Goal: Book appointment/travel/reservation

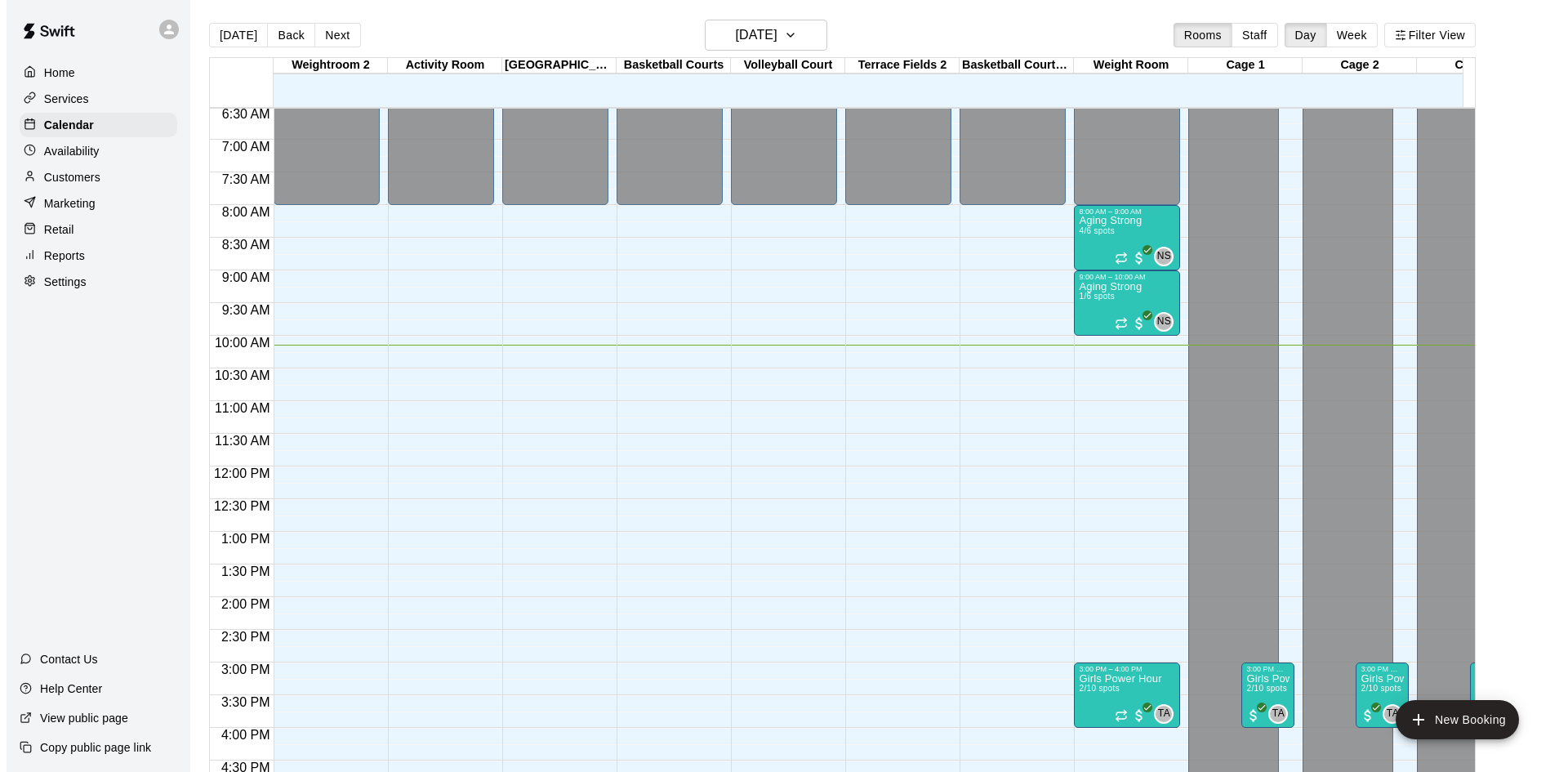
scroll to position [418, 0]
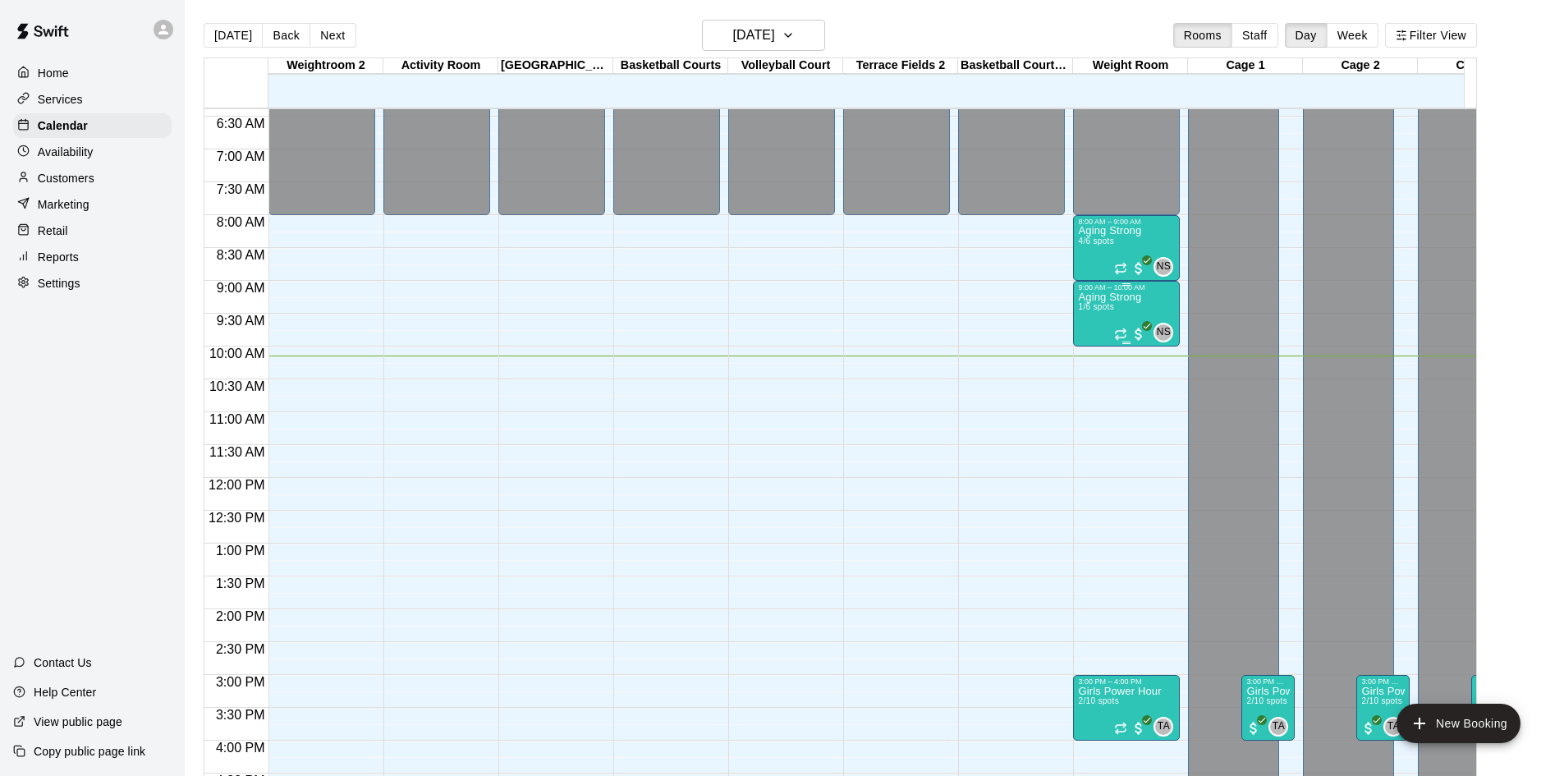
click at [1126, 297] on p "Aging Strong" at bounding box center [1109, 297] width 63 height 0
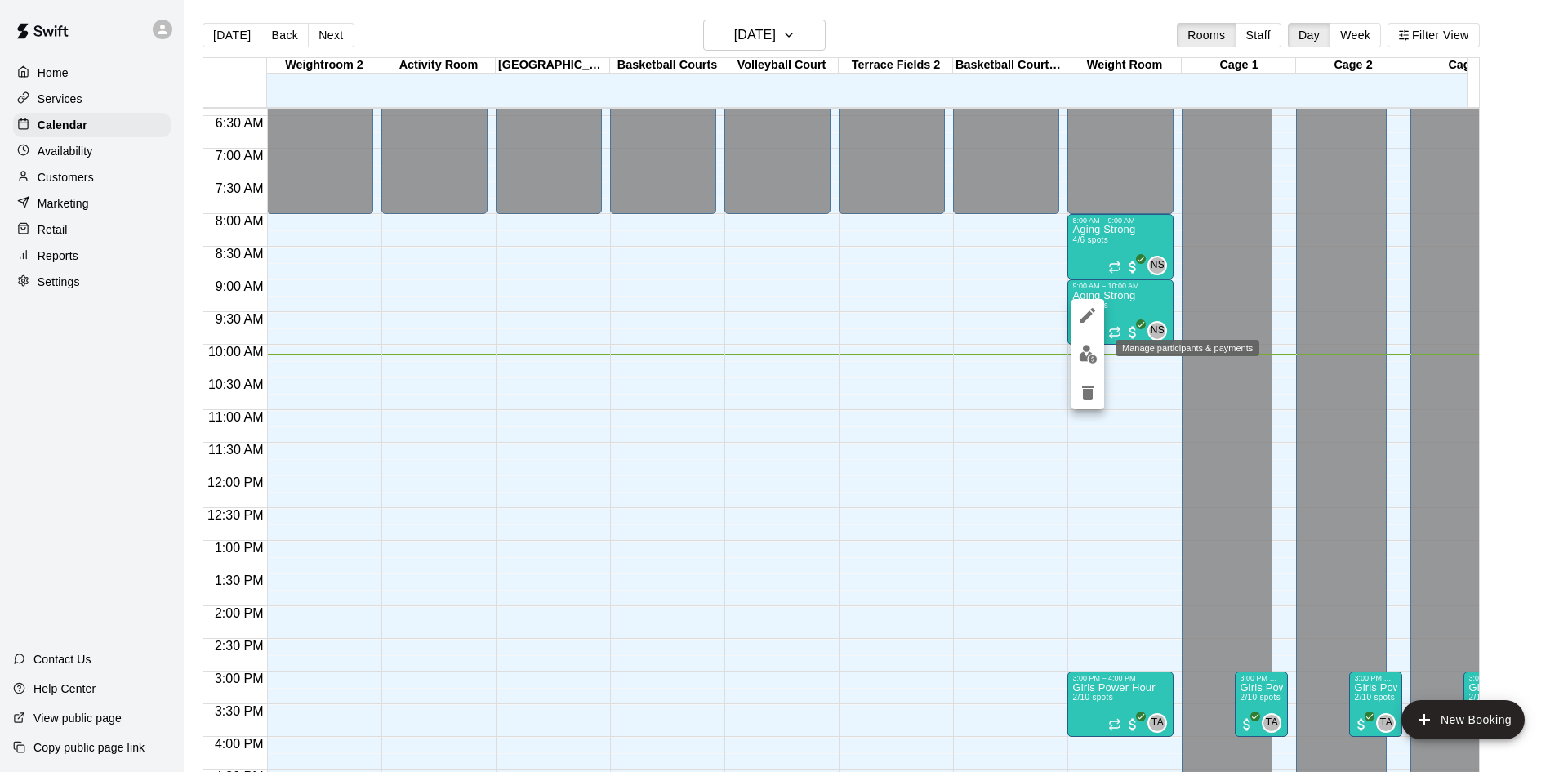
click at [1082, 354] on img "edit" at bounding box center [1088, 354] width 19 height 19
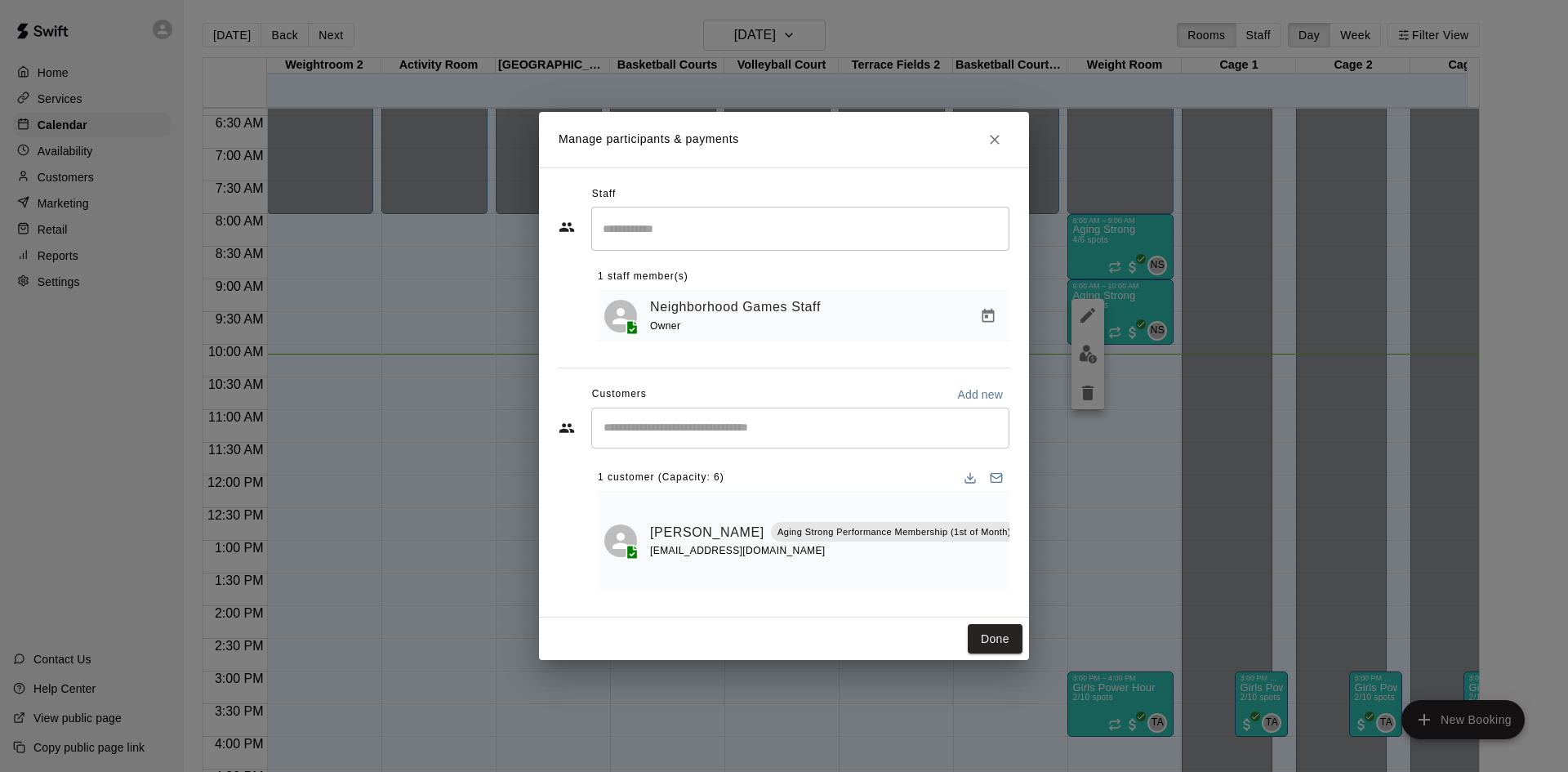
click at [791, 437] on input "Start typing to search customers..." at bounding box center [800, 428] width 404 height 16
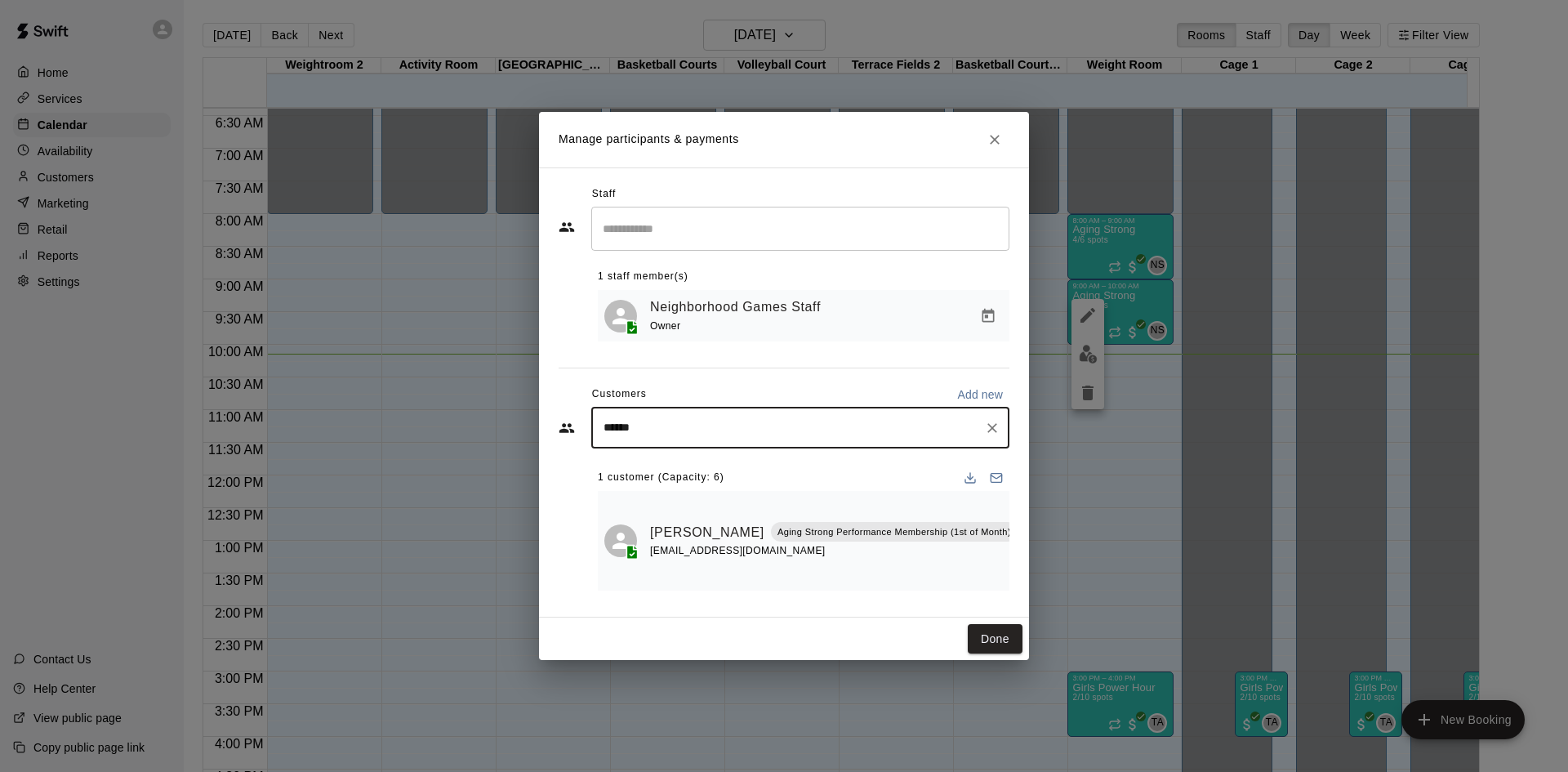
type input "*******"
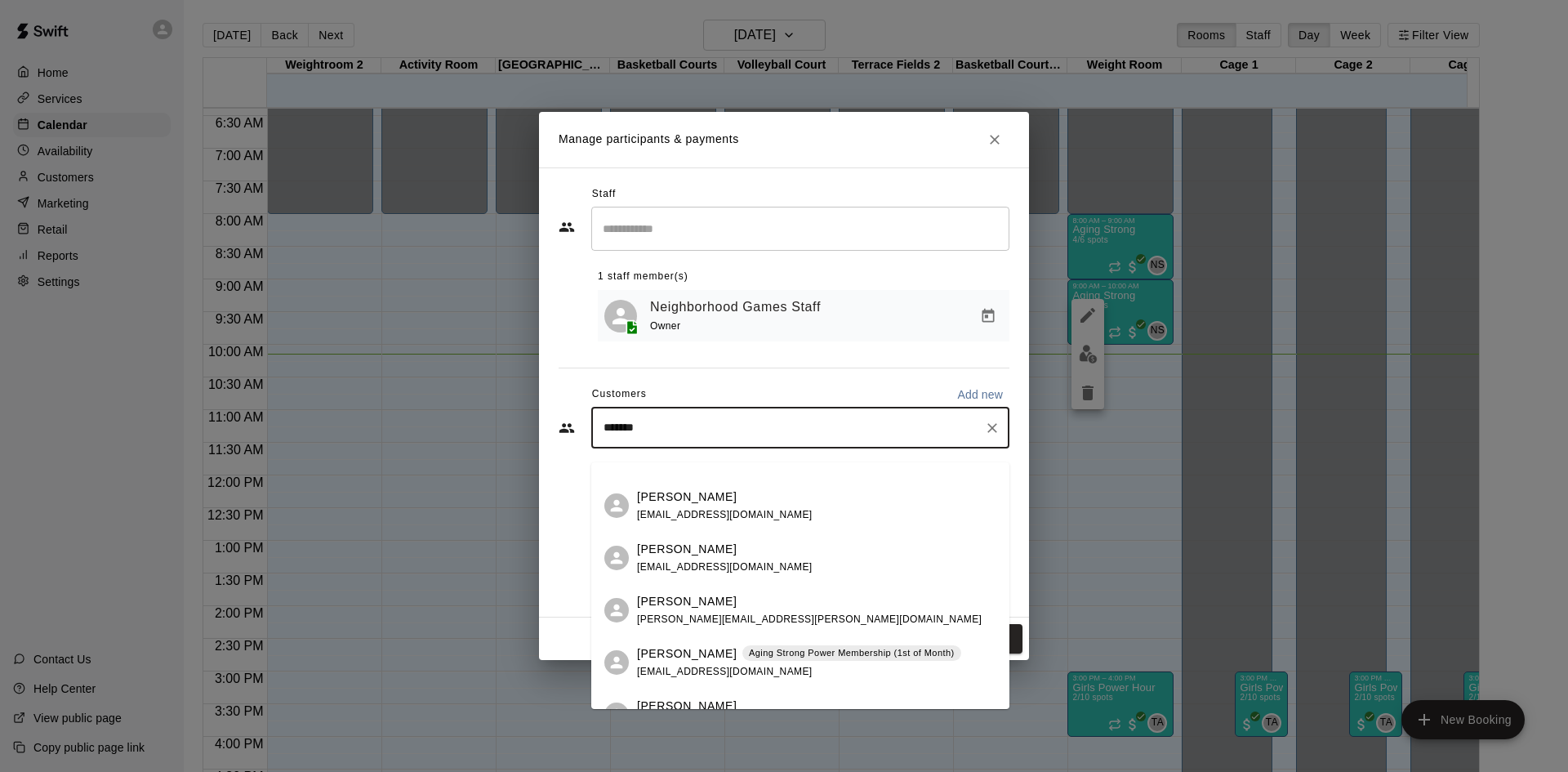
scroll to position [245, 0]
click at [824, 665] on div "Michael Dietz Aging Strong Power Membership (15th of Month) dietzdesignsny@gmai…" at bounding box center [802, 662] width 330 height 35
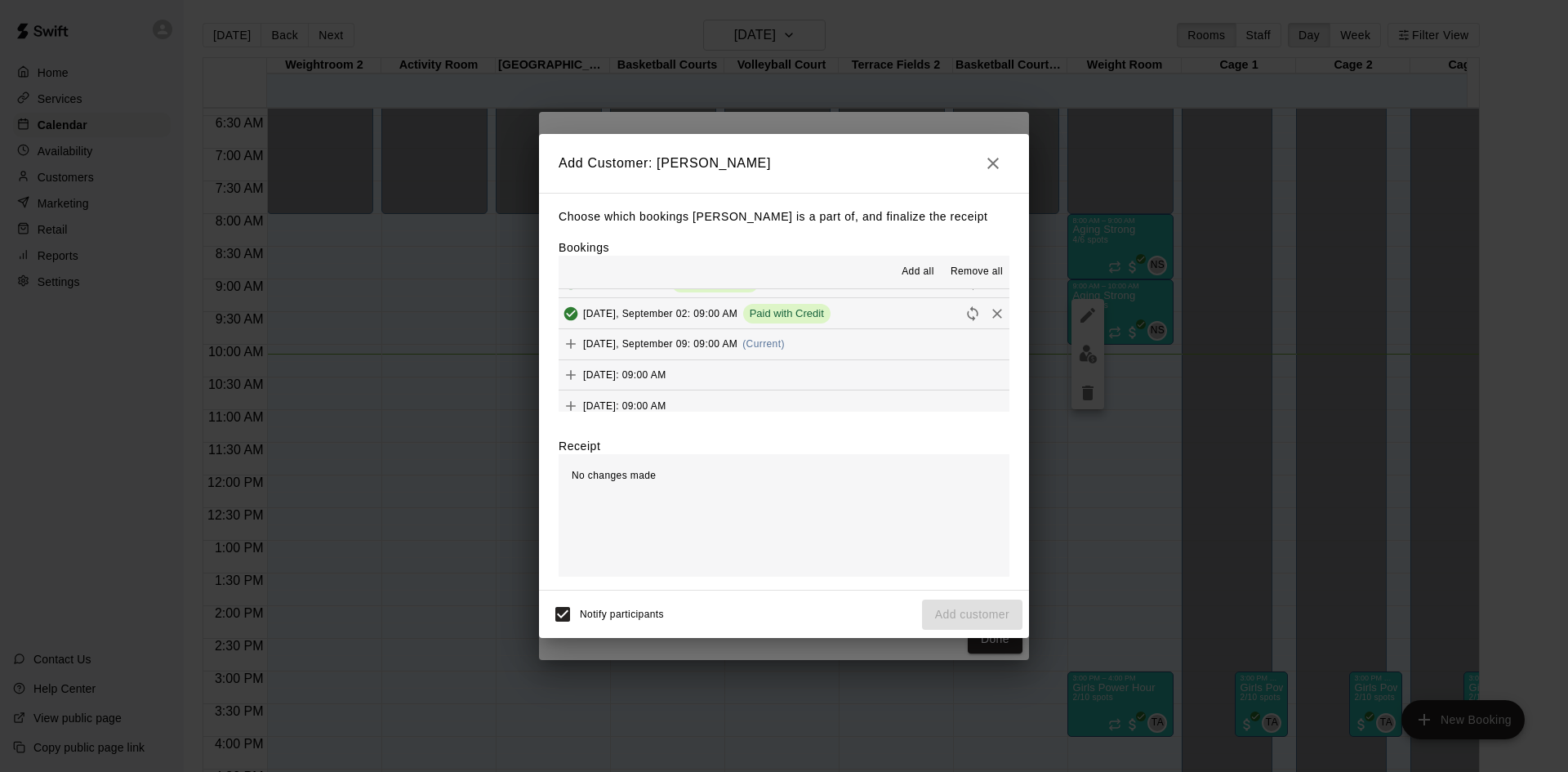
scroll to position [817, 0]
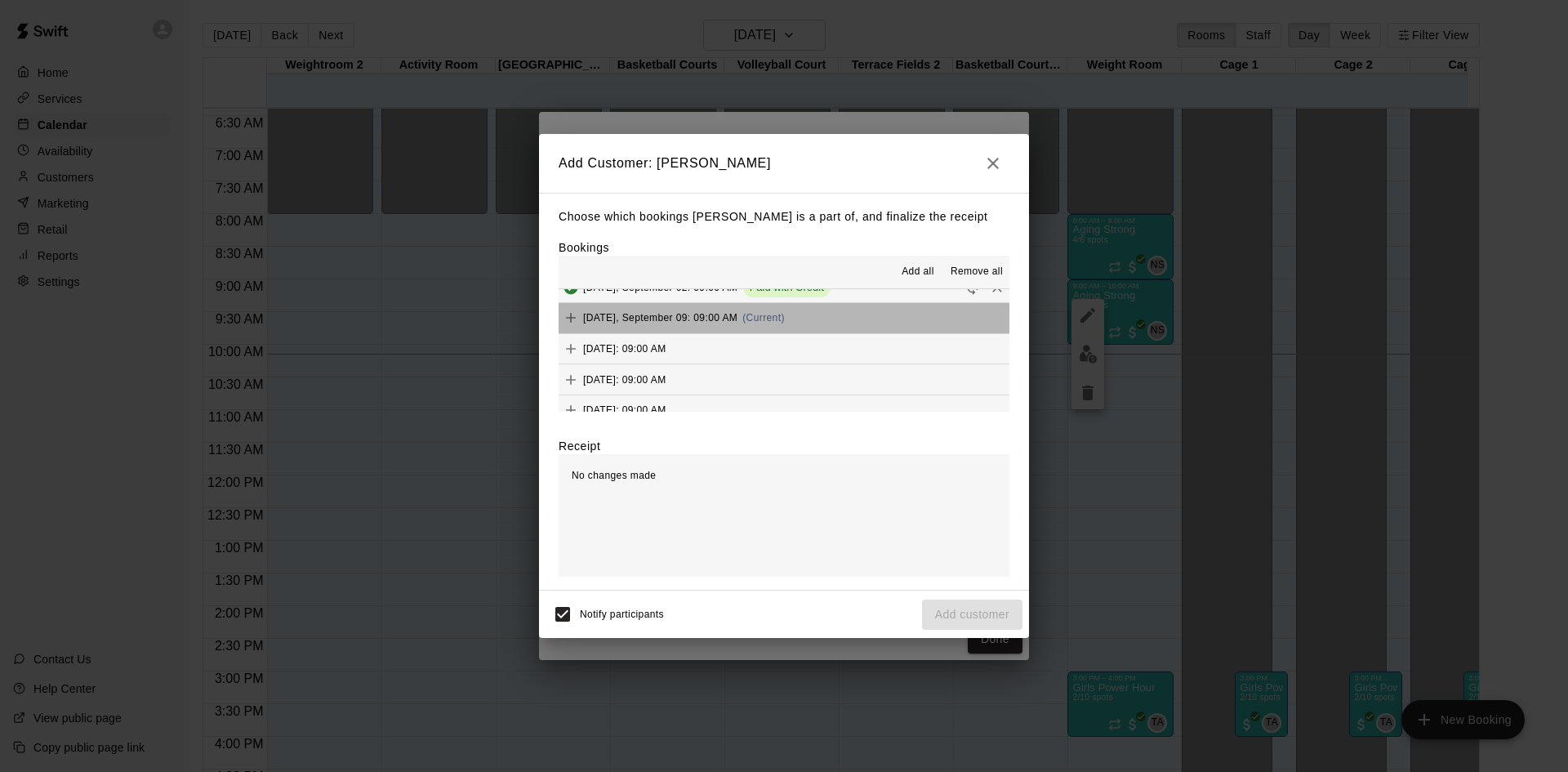
drag, startPoint x: 811, startPoint y: 323, endPoint x: 607, endPoint y: 601, distance: 344.8
click at [811, 324] on button "Tuesday, September 09: 09:00 AM (Current)" at bounding box center [784, 318] width 450 height 30
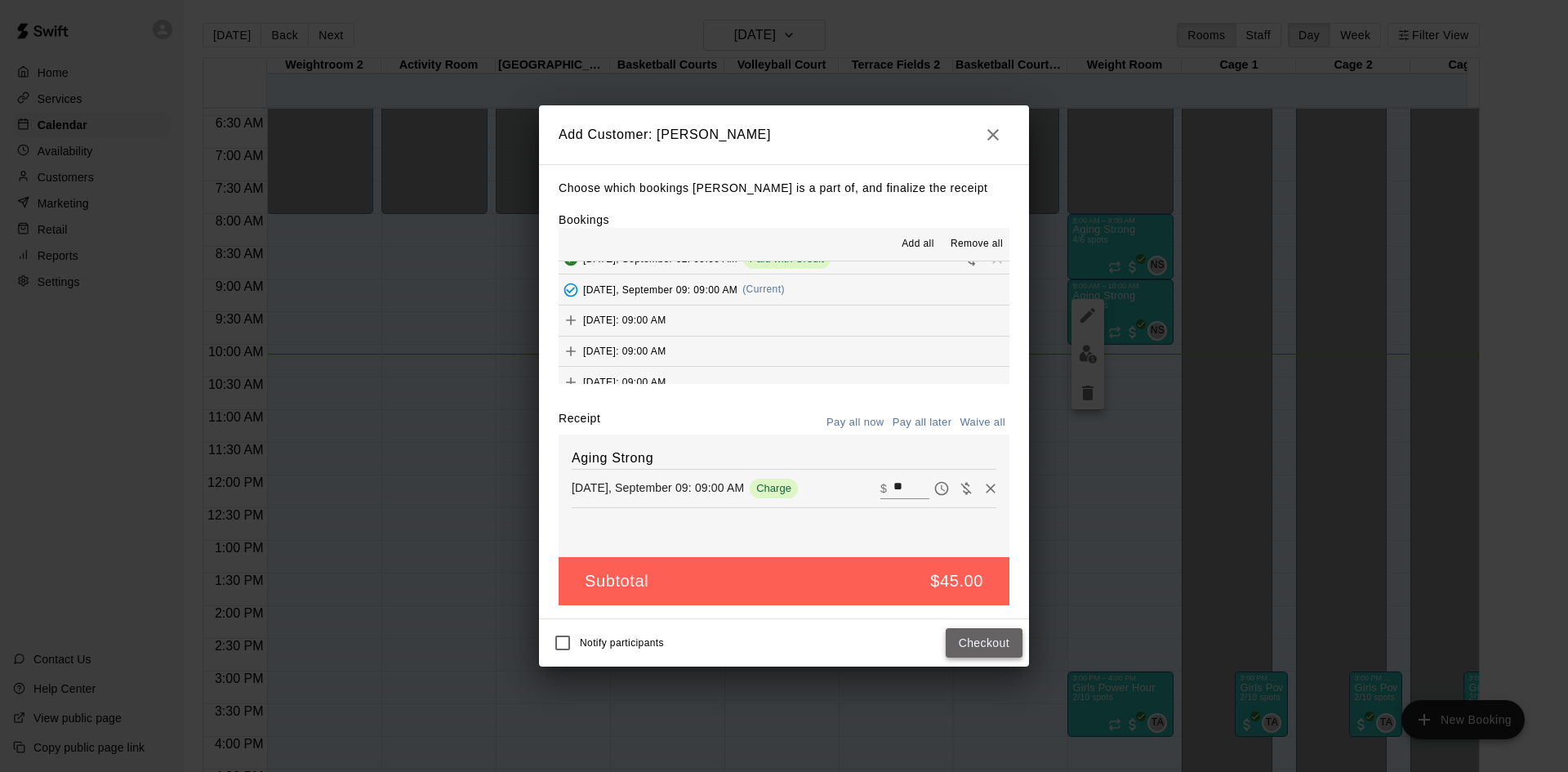
click at [979, 642] on button "Checkout" at bounding box center [983, 643] width 77 height 30
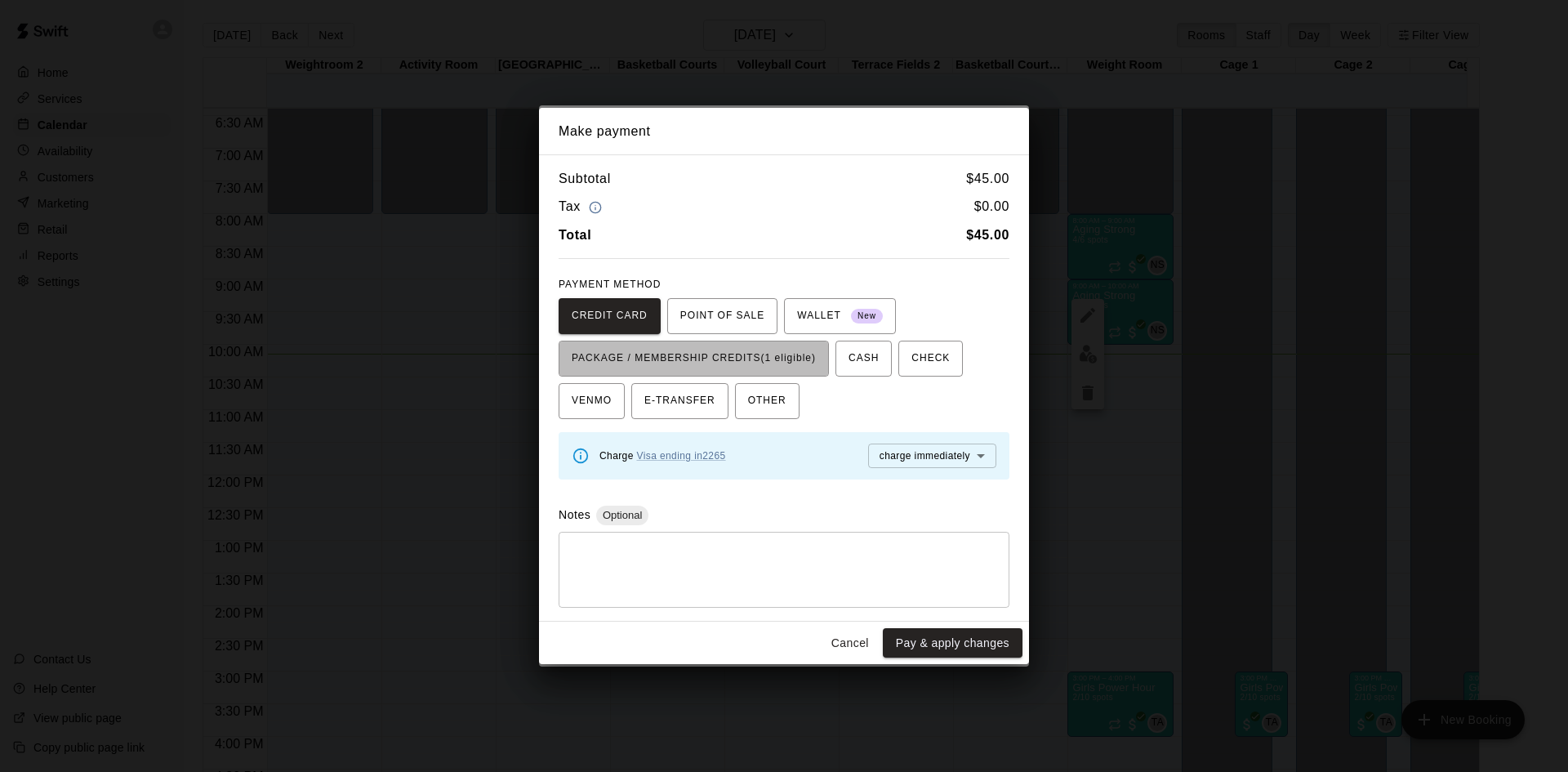
drag, startPoint x: 769, startPoint y: 361, endPoint x: 812, endPoint y: 425, distance: 77.1
click at [769, 362] on span "PACKAGE / MEMBERSHIP CREDITS (1 eligible)" at bounding box center [694, 358] width 245 height 26
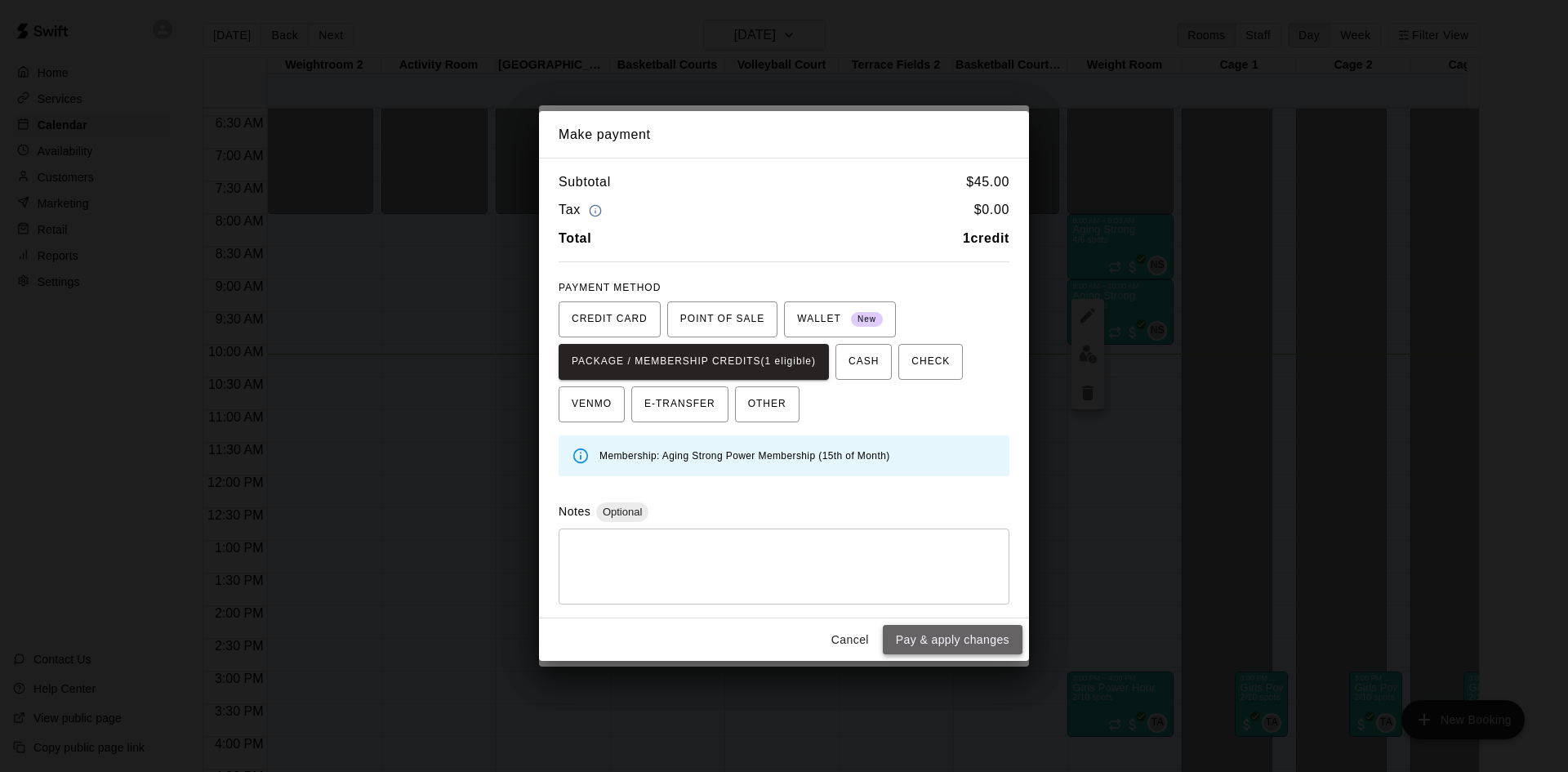
click at [934, 647] on button "Pay & apply changes" at bounding box center [953, 640] width 139 height 30
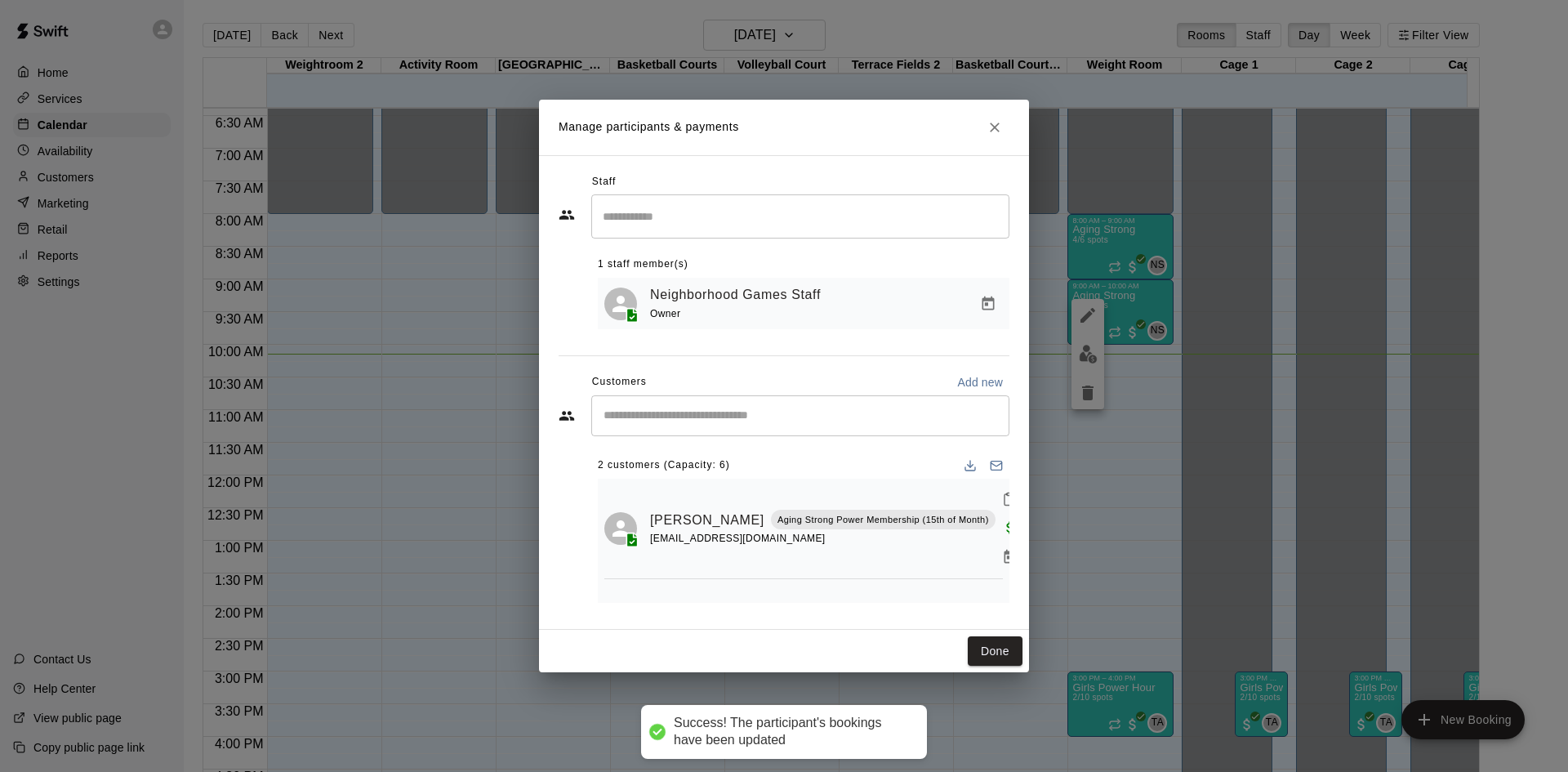
scroll to position [0, 0]
click at [768, 412] on input "Start typing to search customers..." at bounding box center [800, 416] width 404 height 16
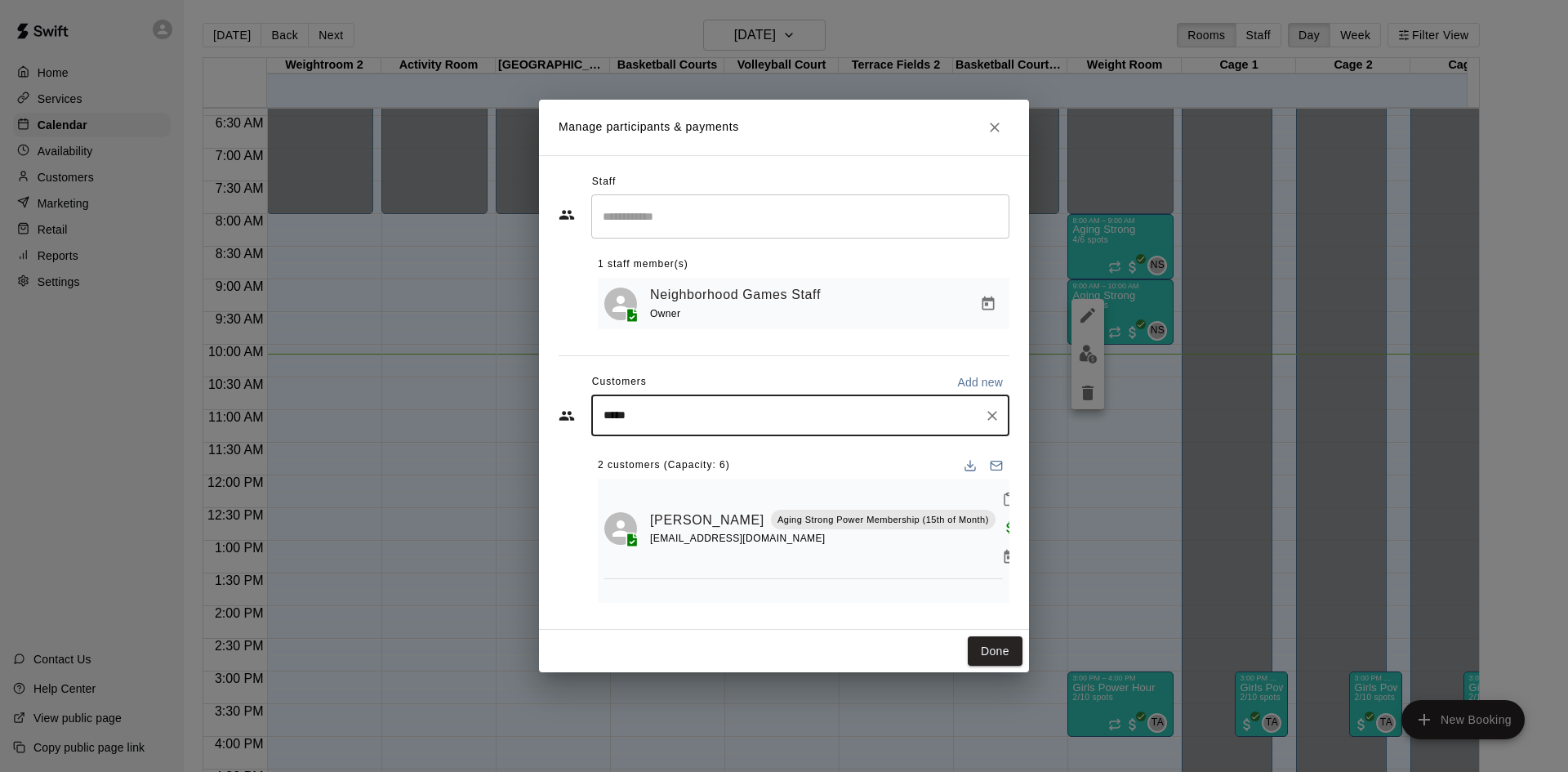
type input "******"
click at [818, 454] on p "Aging Strong Power Membership (15th of Month)" at bounding box center [854, 454] width 212 height 14
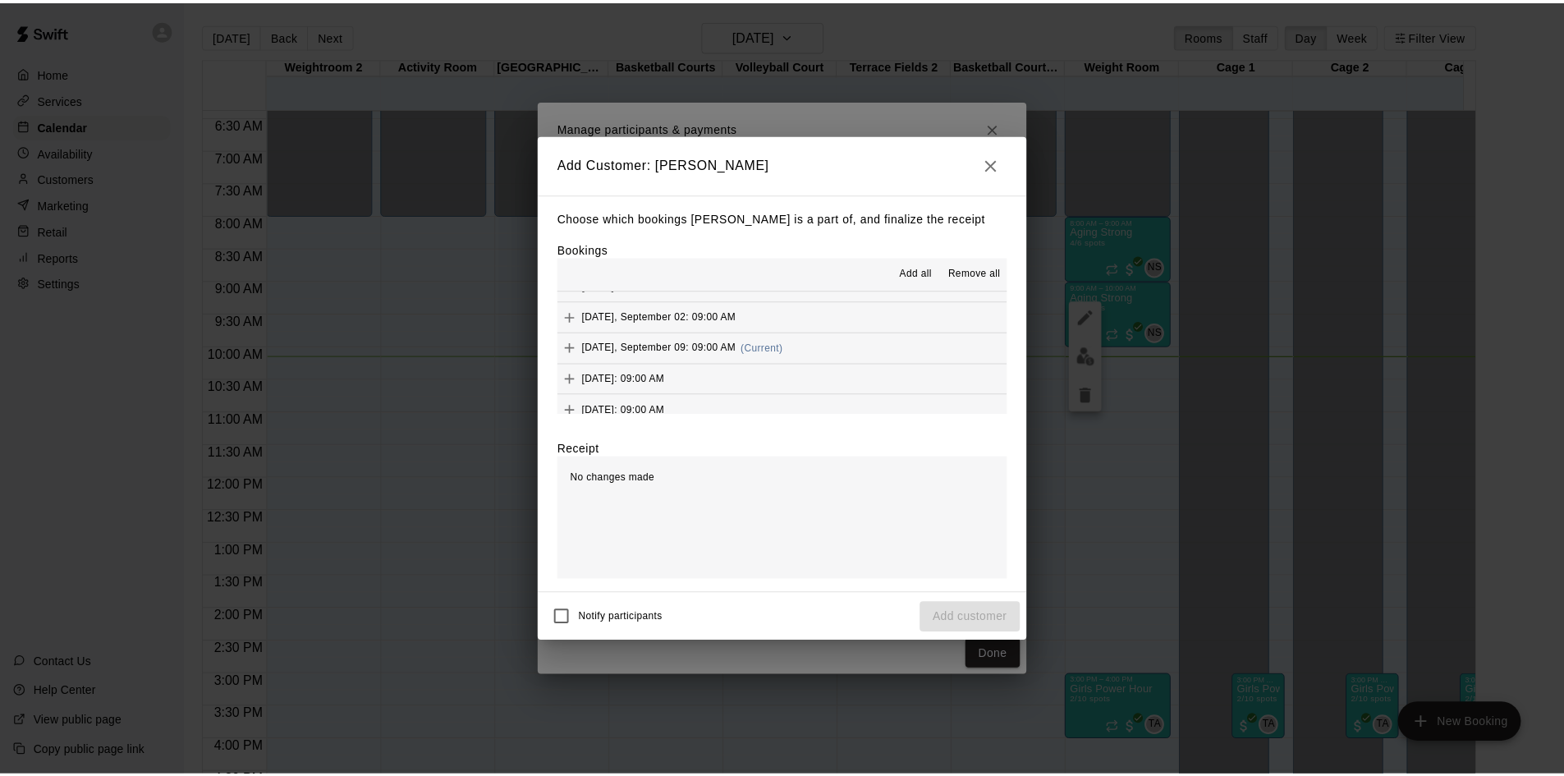
scroll to position [821, 0]
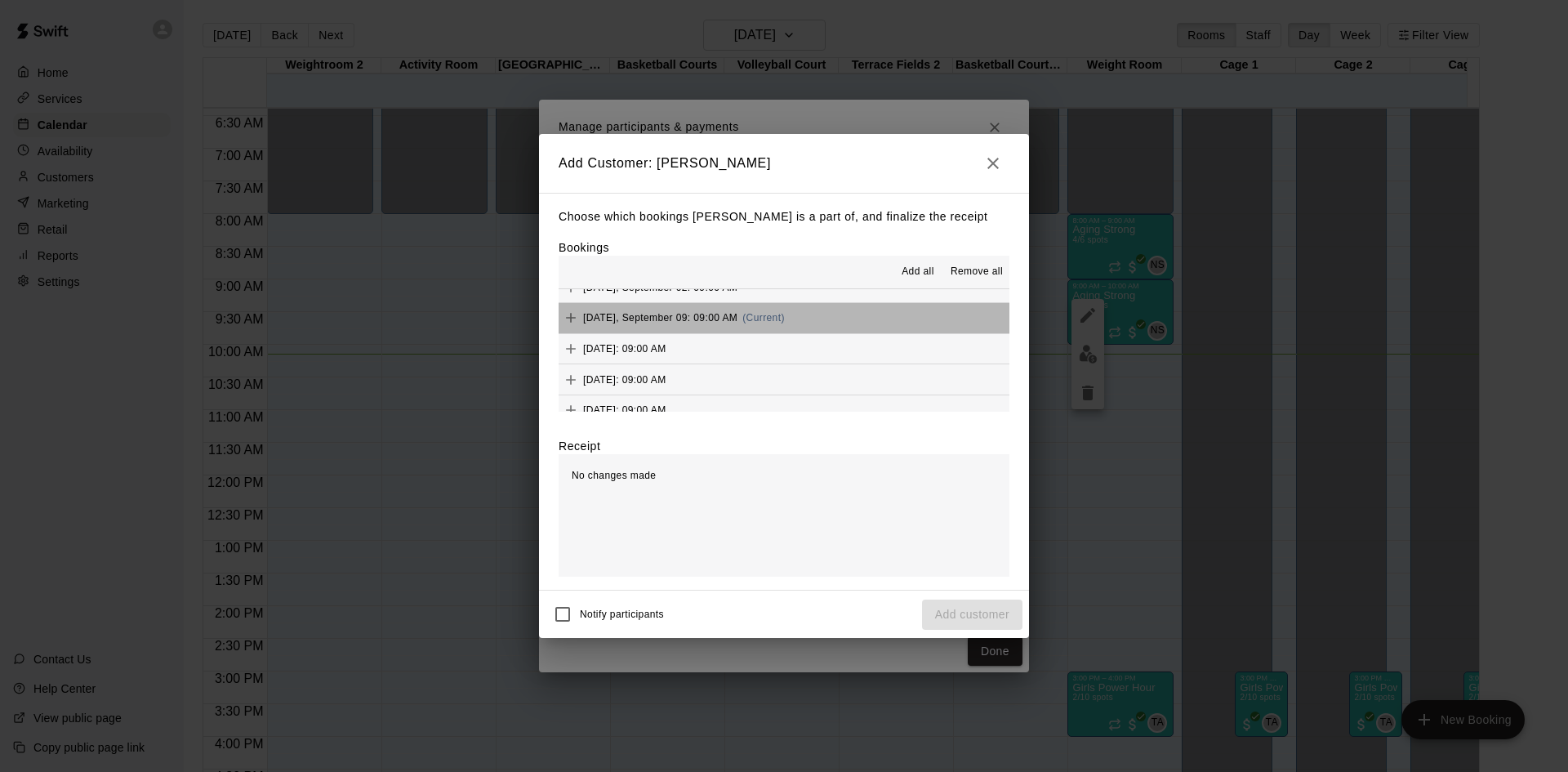
click at [794, 313] on button "Tuesday, September 09: 09:00 AM (Current)" at bounding box center [784, 318] width 450 height 30
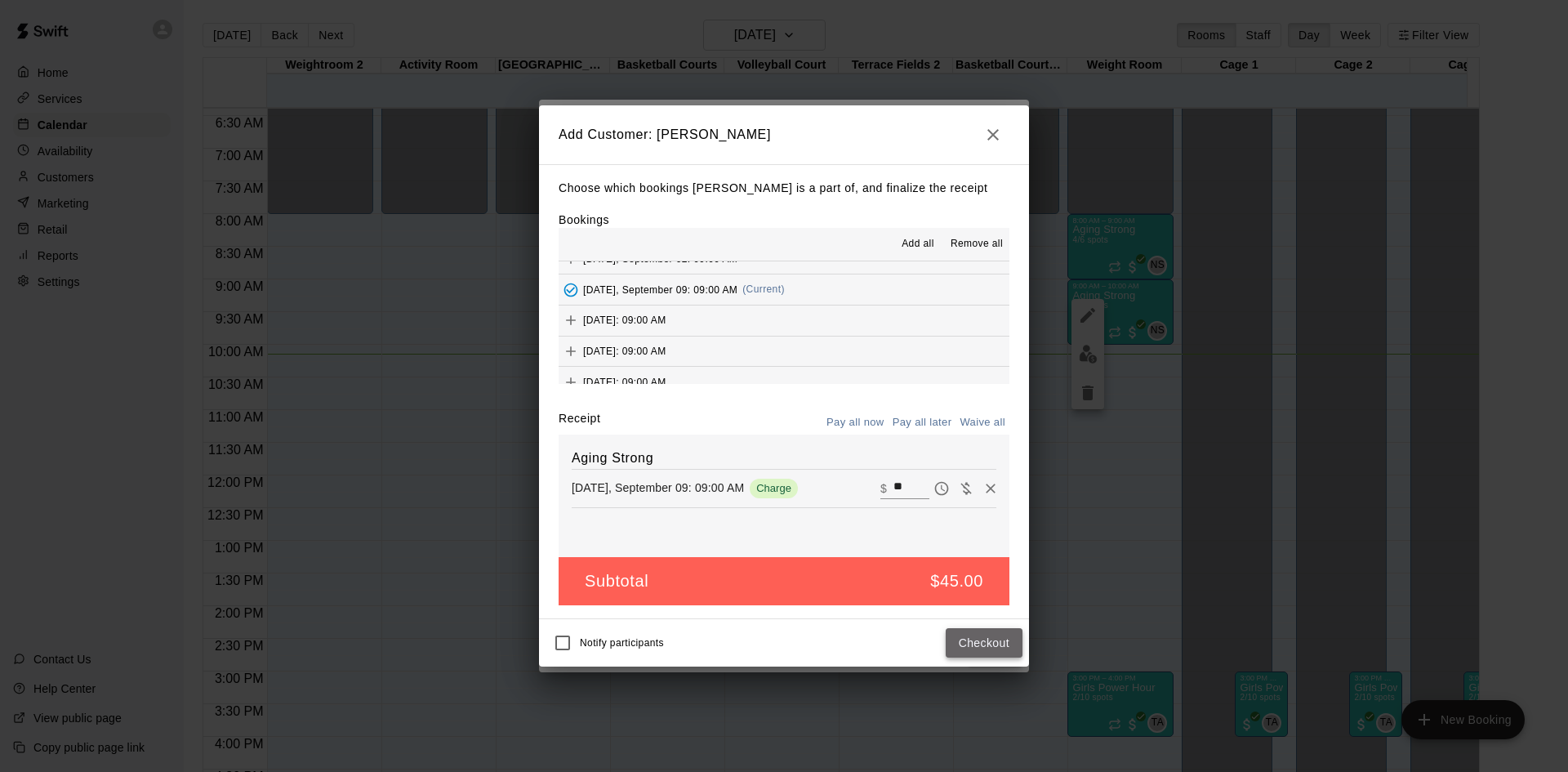
click at [983, 638] on button "Checkout" at bounding box center [983, 643] width 77 height 30
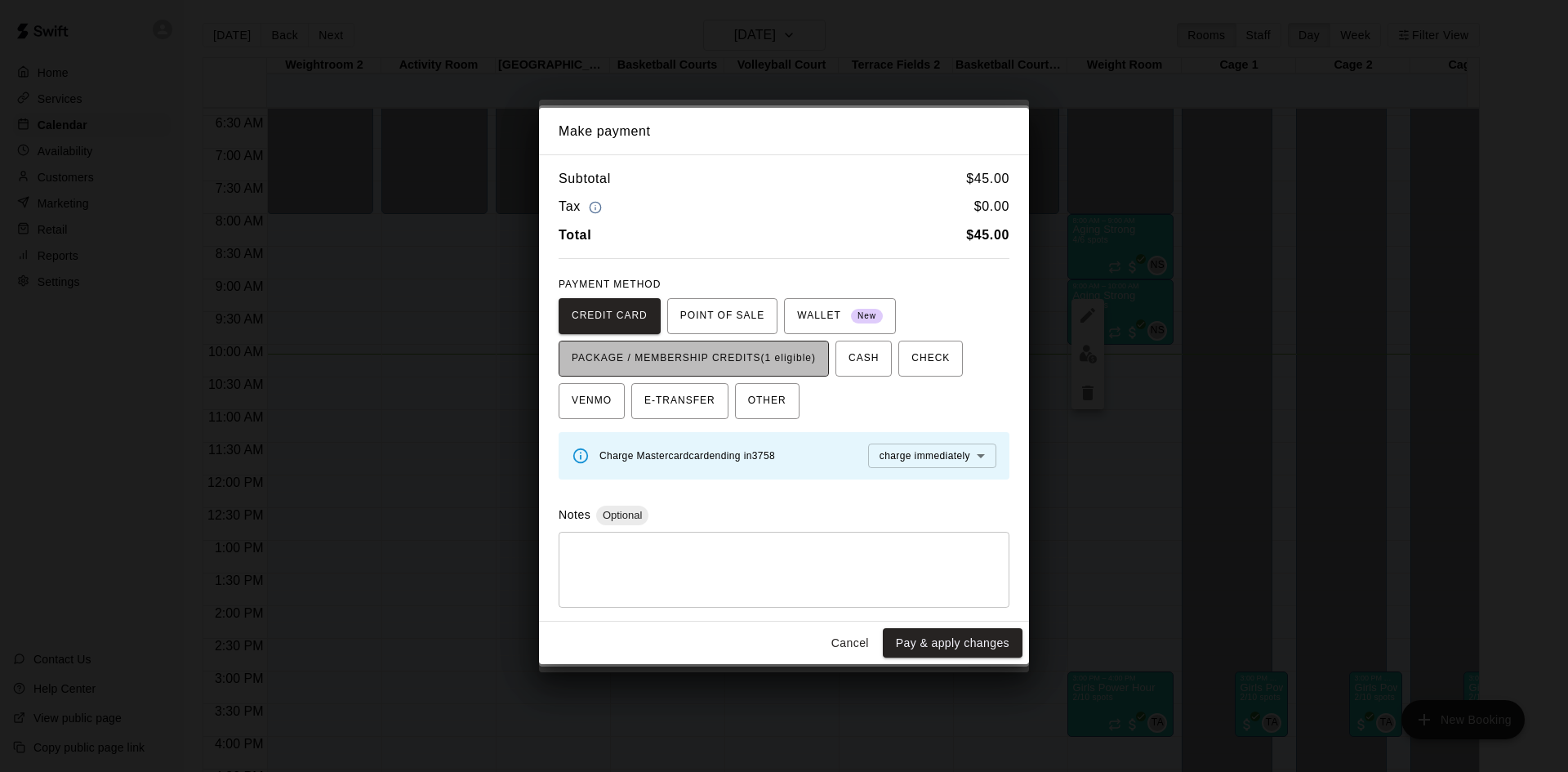
click at [808, 366] on span "PACKAGE / MEMBERSHIP CREDITS (1 eligible)" at bounding box center [694, 358] width 245 height 26
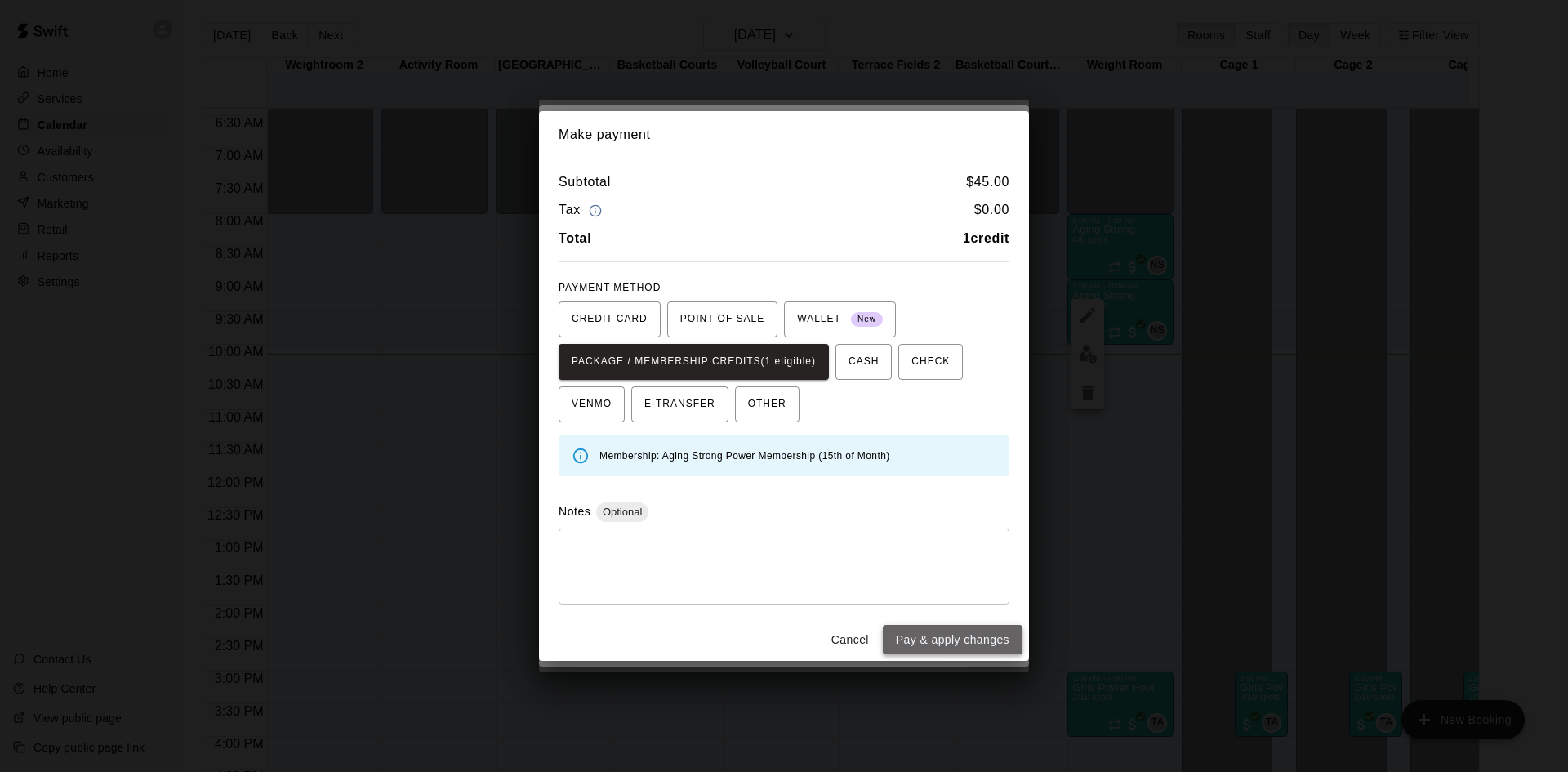
click at [938, 642] on button "Pay & apply changes" at bounding box center [953, 640] width 139 height 30
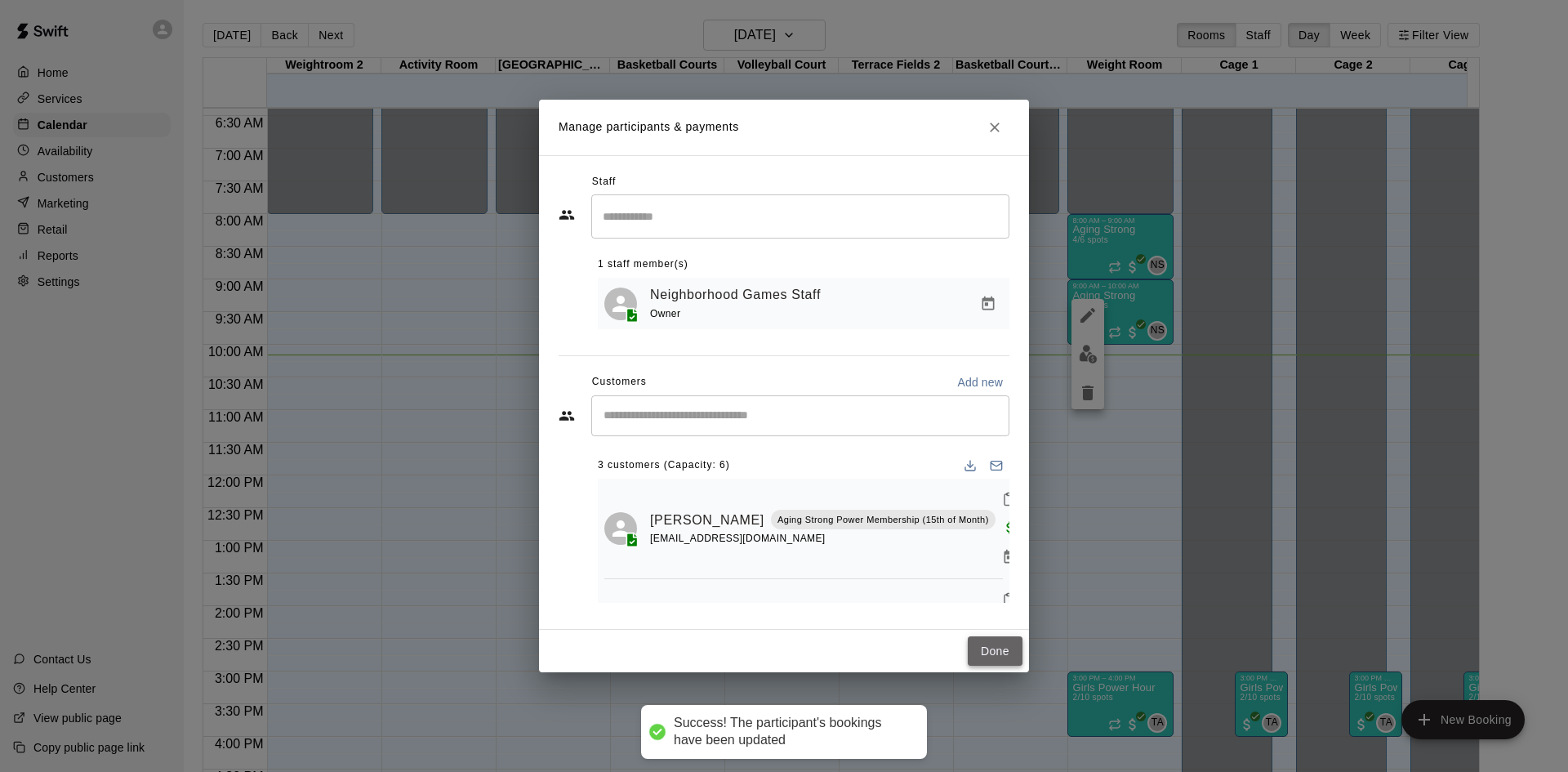
click at [992, 654] on button "Done" at bounding box center [994, 652] width 55 height 30
